Goal: Task Accomplishment & Management: Manage account settings

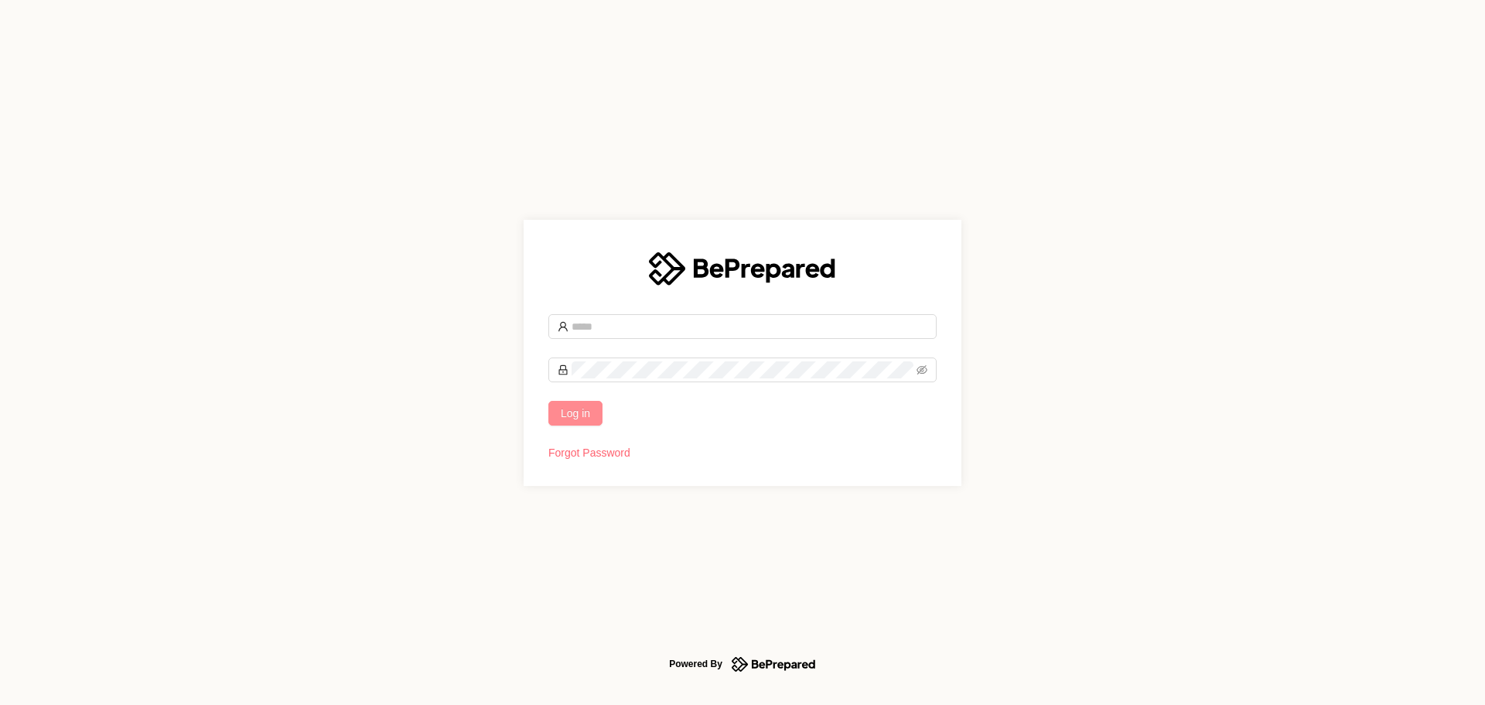
type input "**********"
click at [587, 417] on span "Log in" at bounding box center [575, 413] width 29 height 17
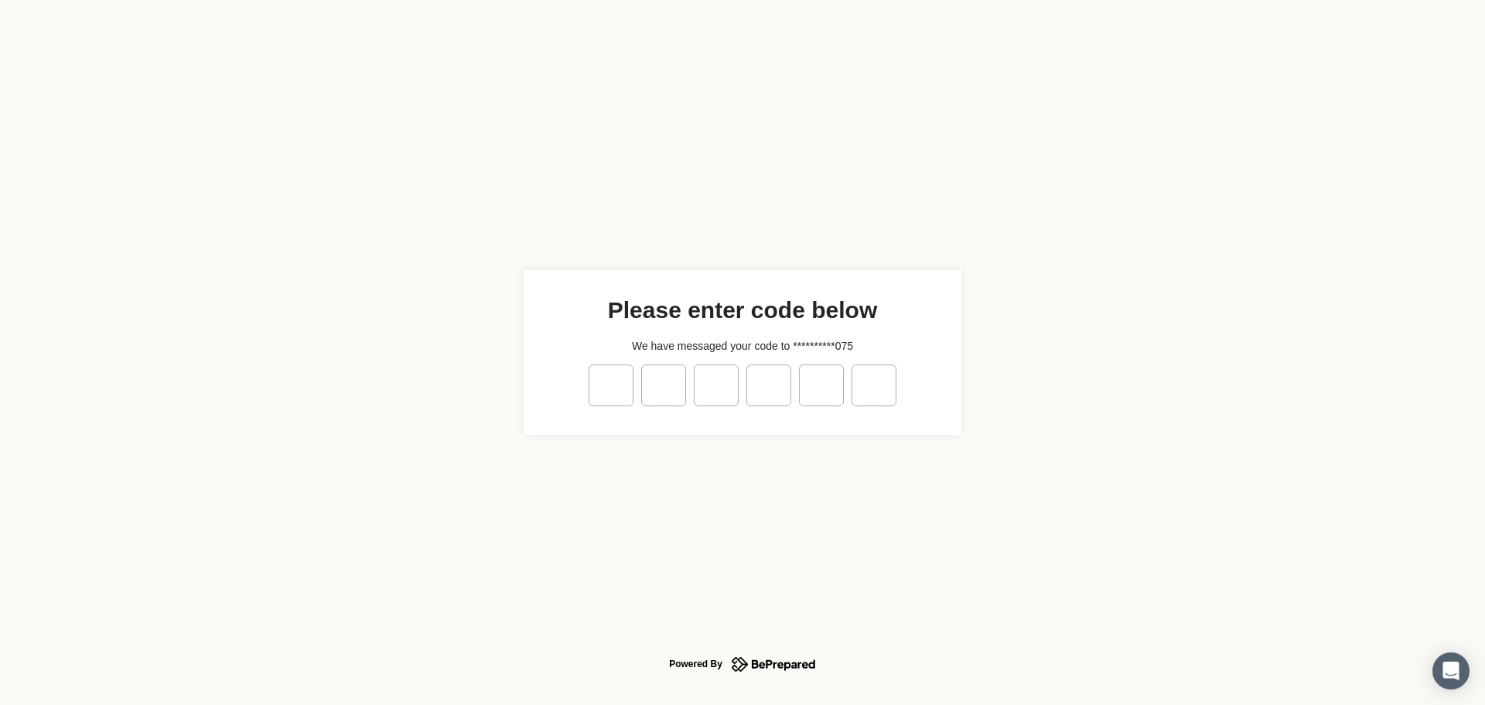
type input "*"
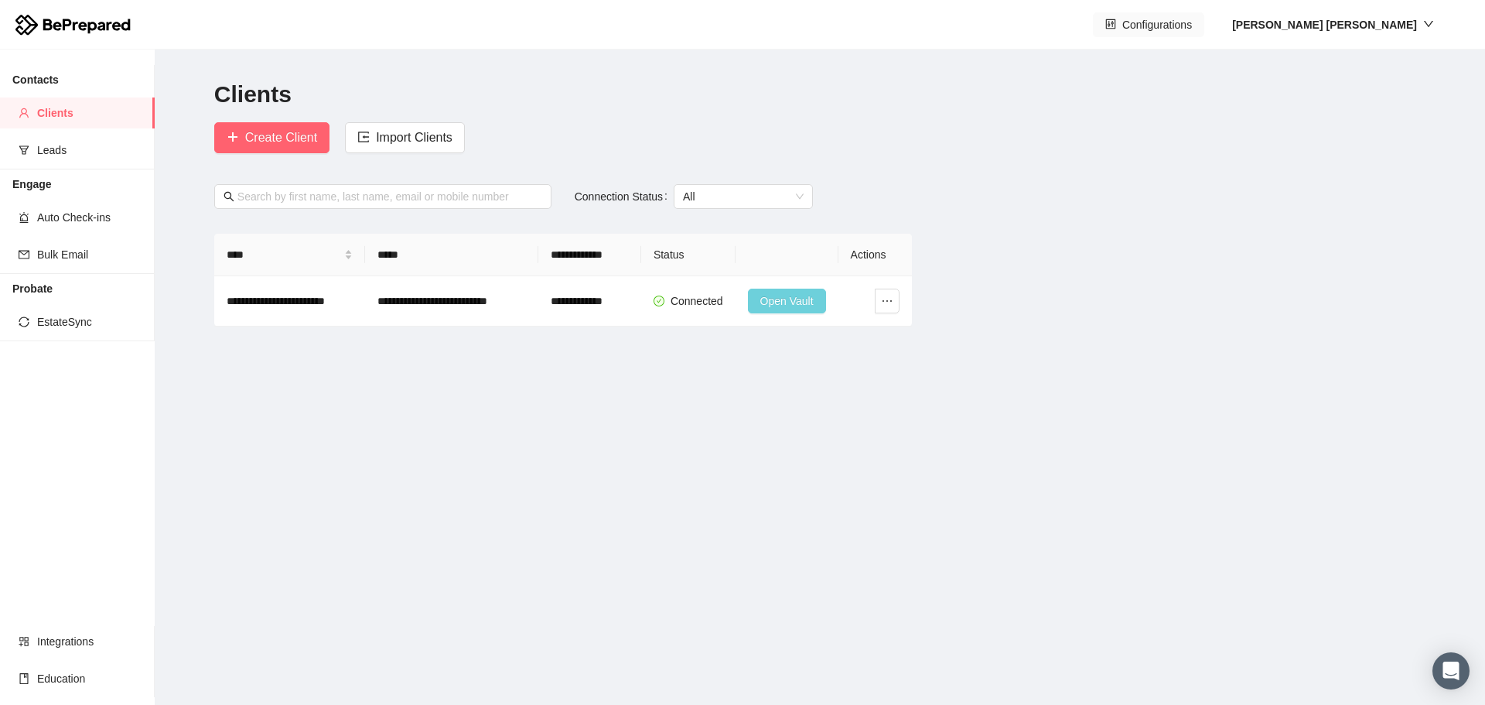
click at [1188, 27] on span "Configurations" at bounding box center [1157, 24] width 70 height 17
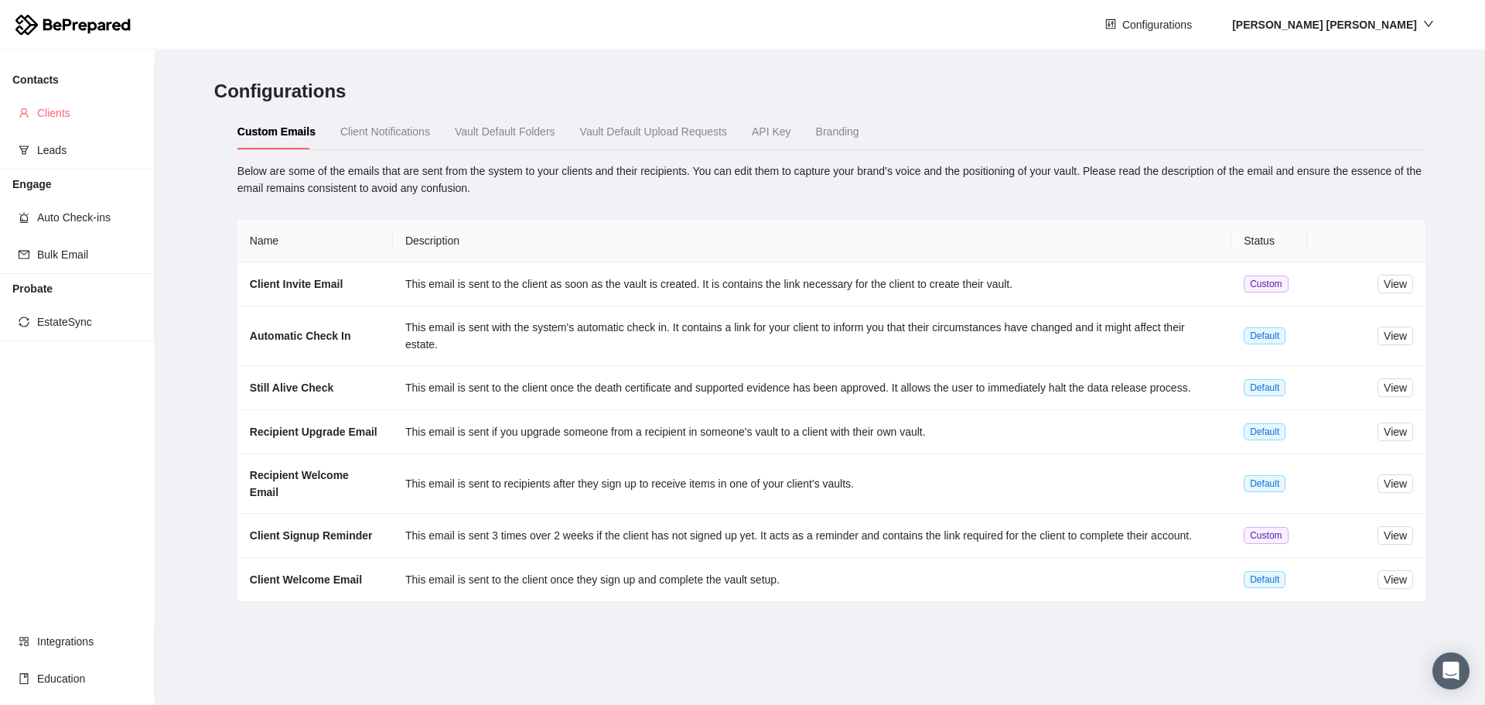
click at [43, 111] on span "Clients" at bounding box center [89, 112] width 105 height 31
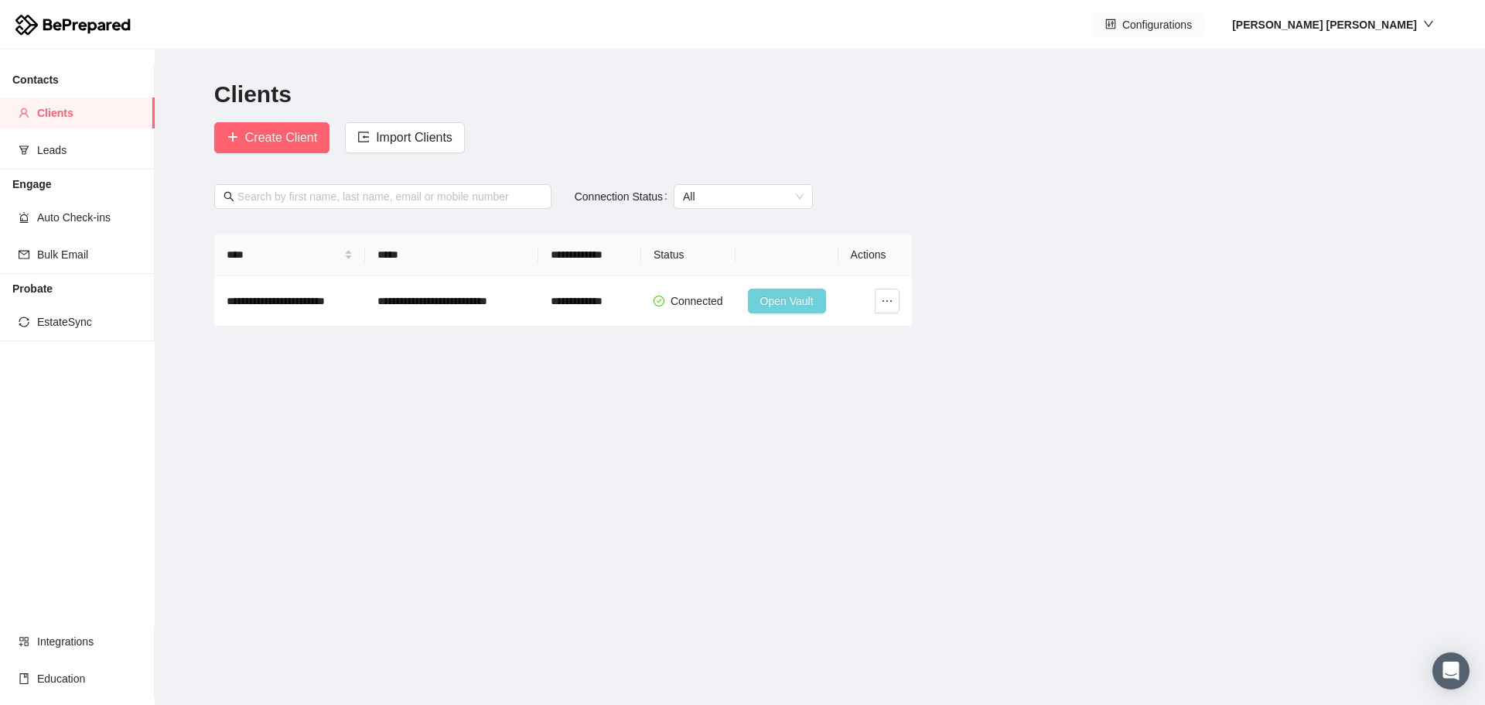
click at [1192, 31] on span "Configurations" at bounding box center [1157, 24] width 70 height 17
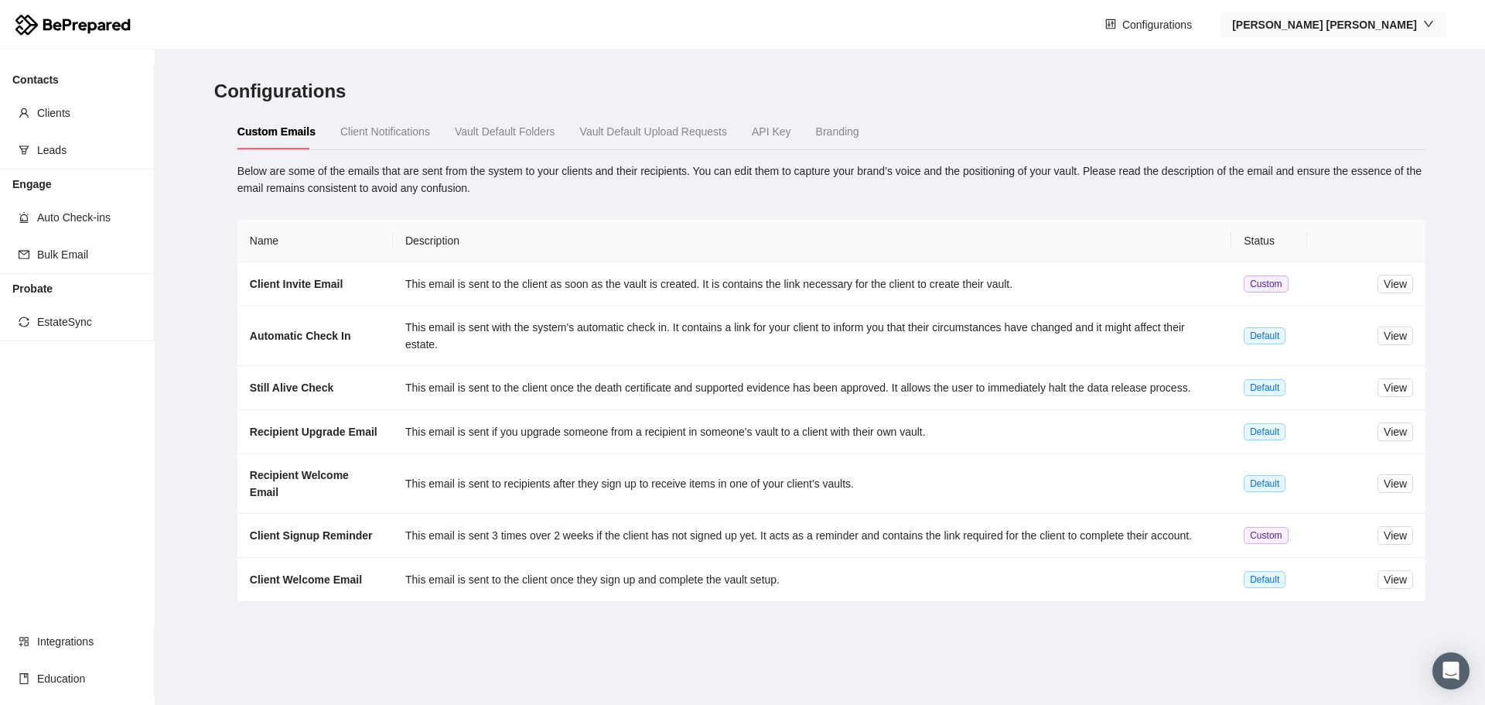
click at [1375, 26] on strong "[PERSON_NAME]" at bounding box center [1324, 25] width 185 height 12
click at [1311, 76] on span "Company" at bounding box center [1367, 79] width 138 height 17
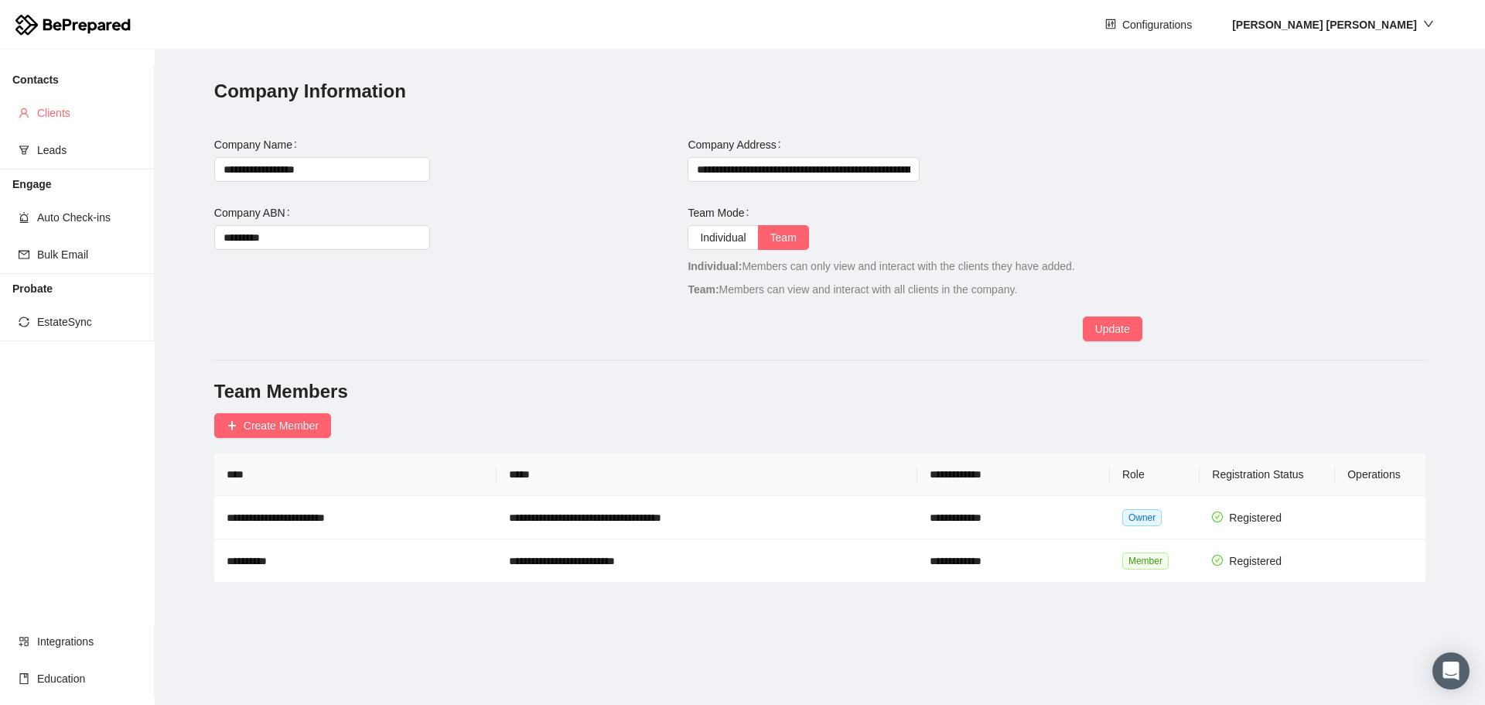
click at [56, 115] on span "Clients" at bounding box center [89, 112] width 105 height 31
